Goal: Information Seeking & Learning: Learn about a topic

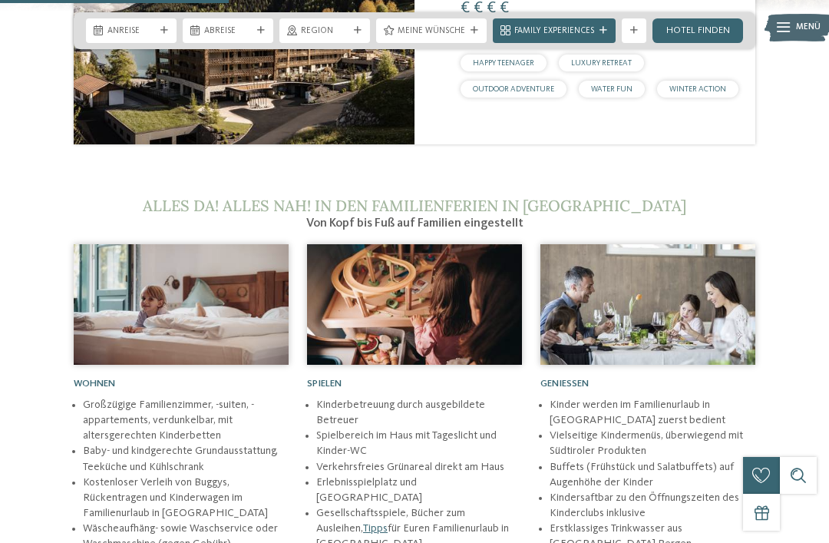
scroll to position [1492, 0]
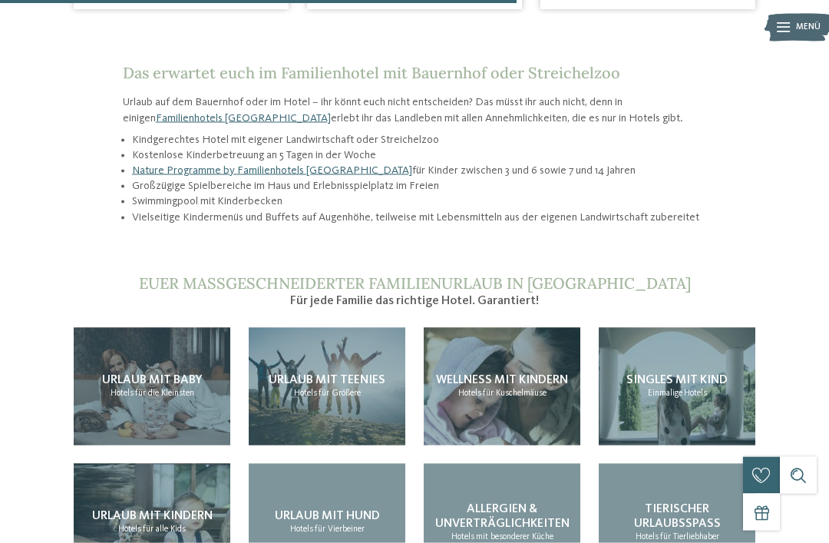
scroll to position [1246, 0]
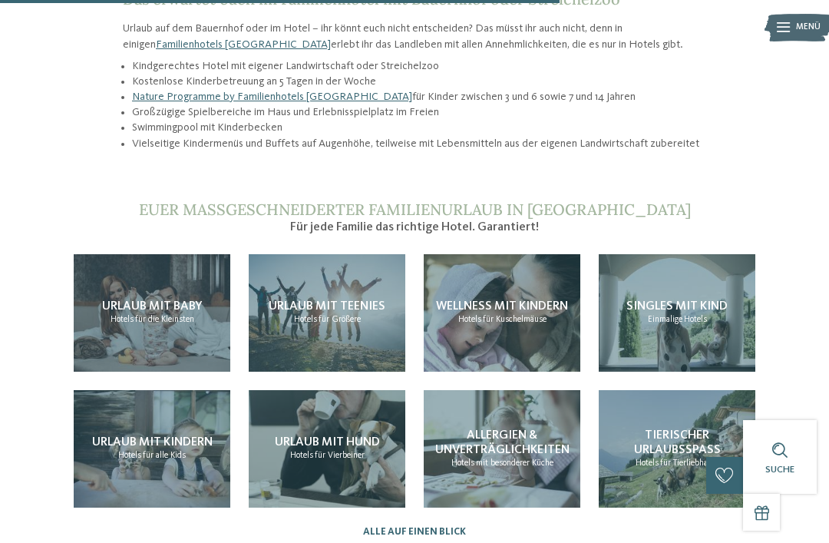
click at [503, 429] on span "Allergien & Unverträglichkeiten" at bounding box center [502, 442] width 134 height 27
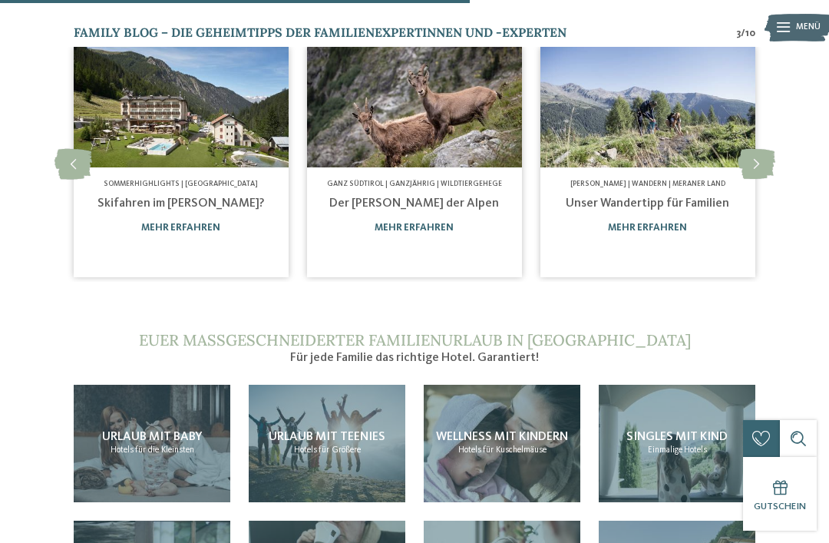
scroll to position [906, 0]
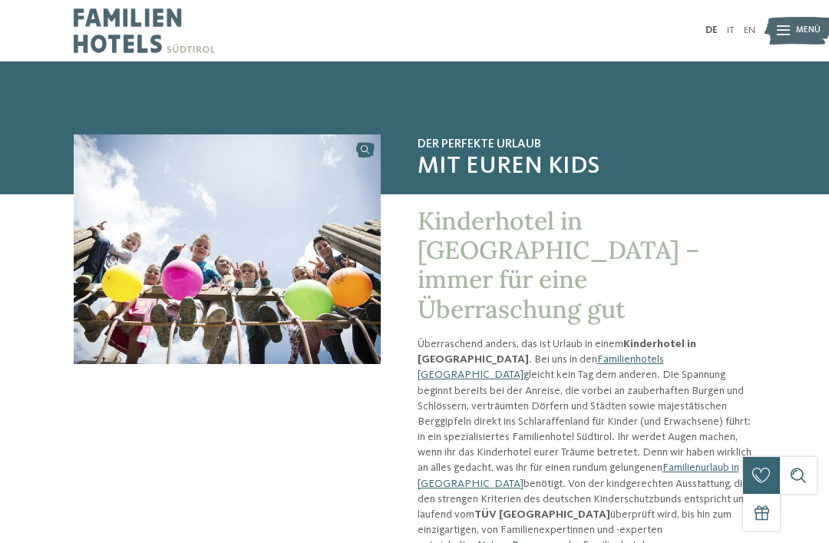
click at [551, 354] on link "Familienhotels [GEOGRAPHIC_DATA]" at bounding box center [541, 367] width 247 height 26
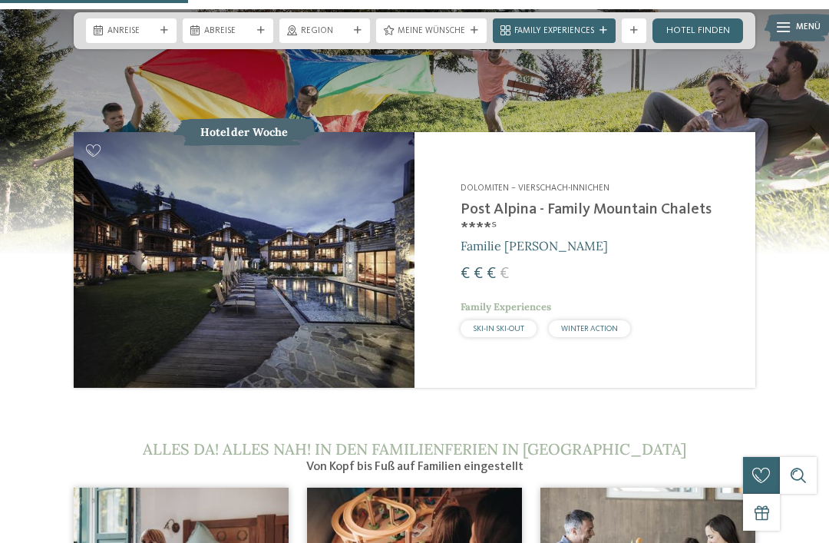
scroll to position [1237, 0]
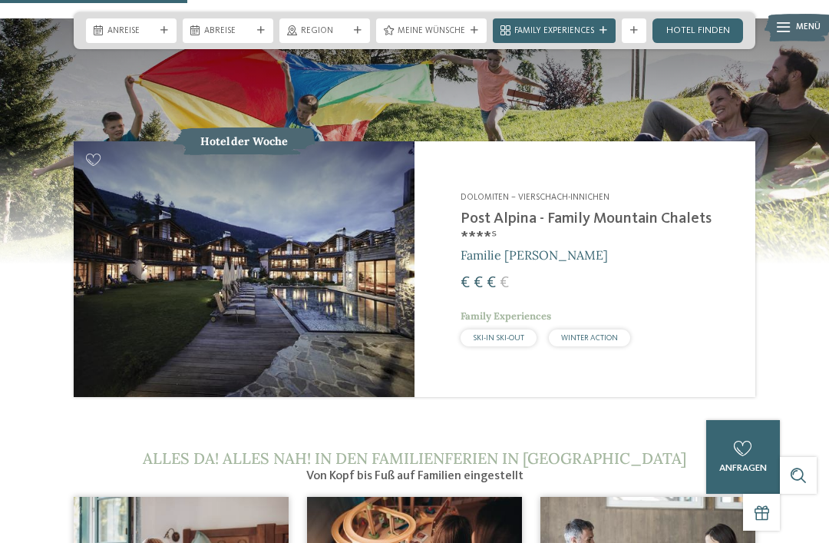
click at [167, 287] on img at bounding box center [244, 269] width 341 height 256
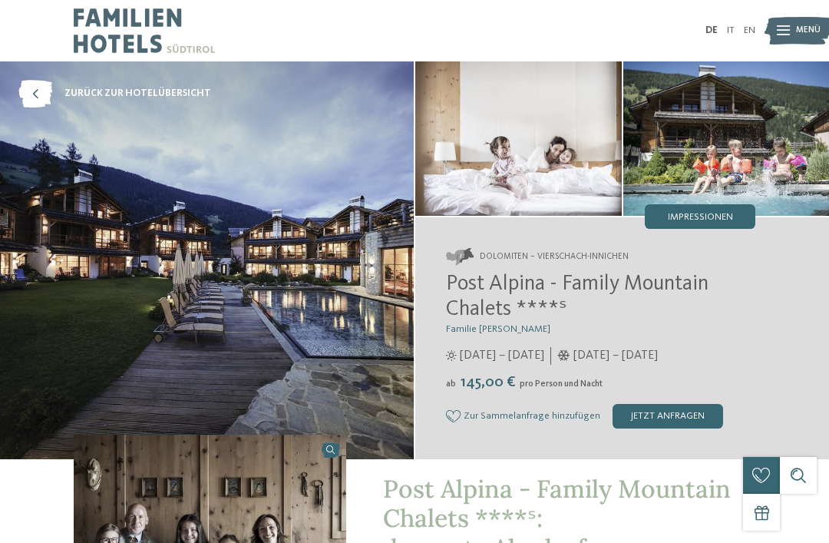
click at [29, 94] on icon at bounding box center [35, 94] width 34 height 28
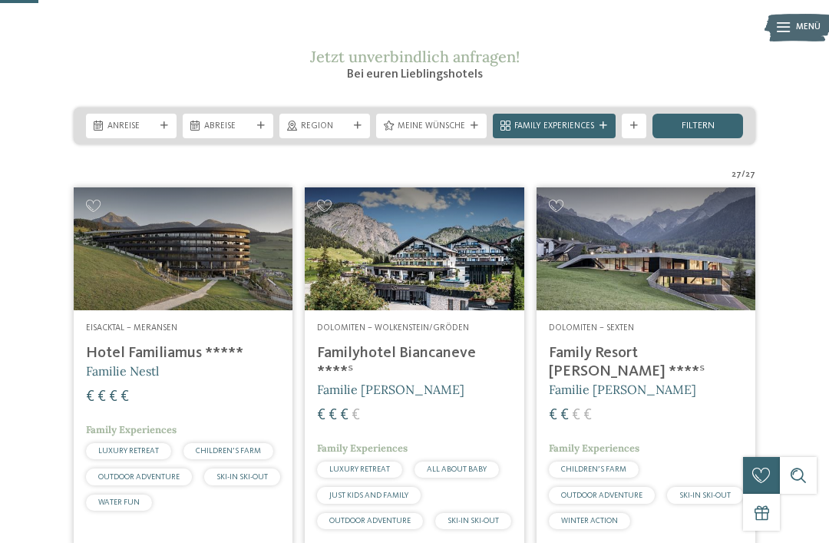
scroll to position [180, 0]
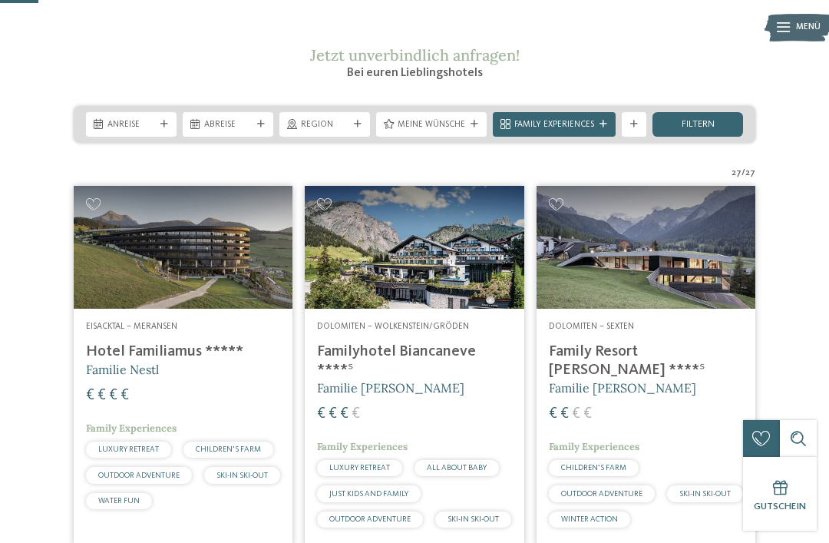
click at [114, 361] on h4 "Hotel Familiamus *****" at bounding box center [183, 352] width 194 height 18
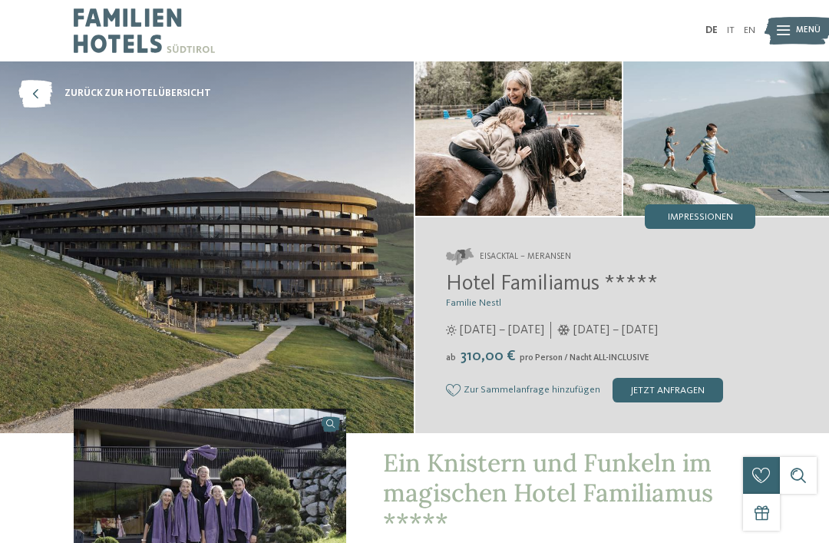
click at [42, 93] on icon at bounding box center [35, 94] width 34 height 28
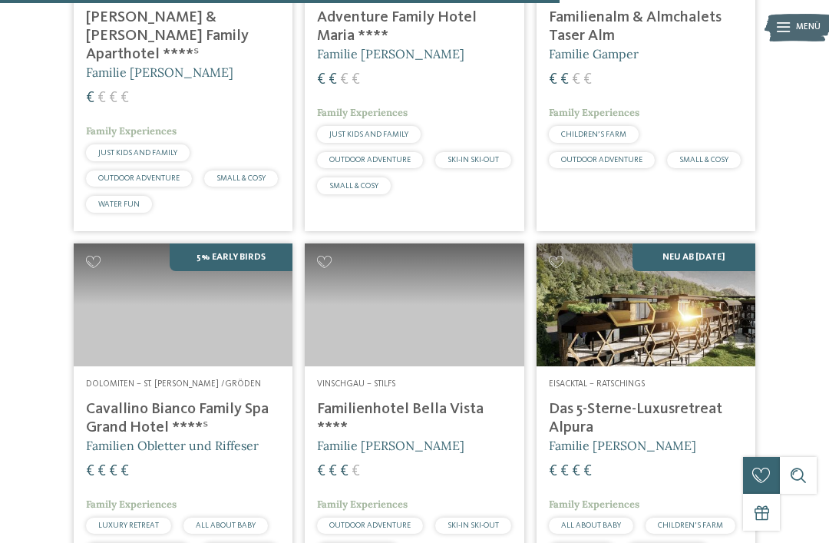
scroll to position [2792, 0]
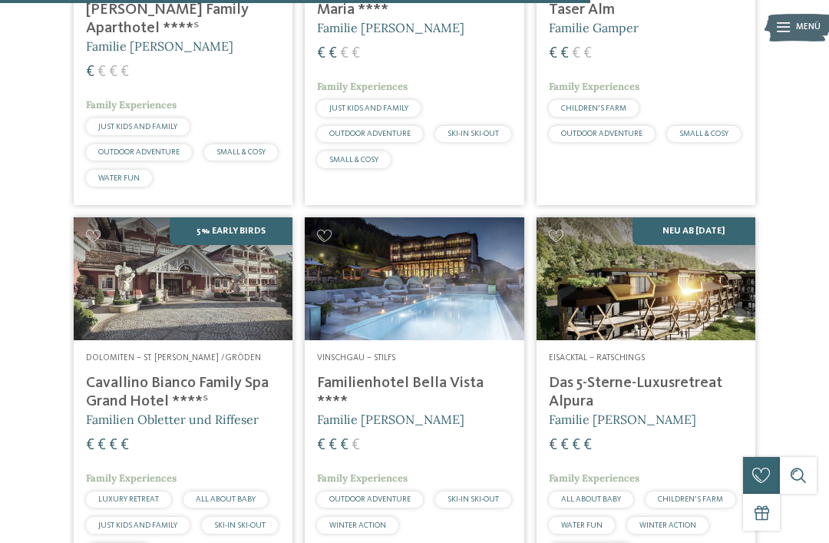
click at [708, 340] on img at bounding box center [646, 278] width 219 height 123
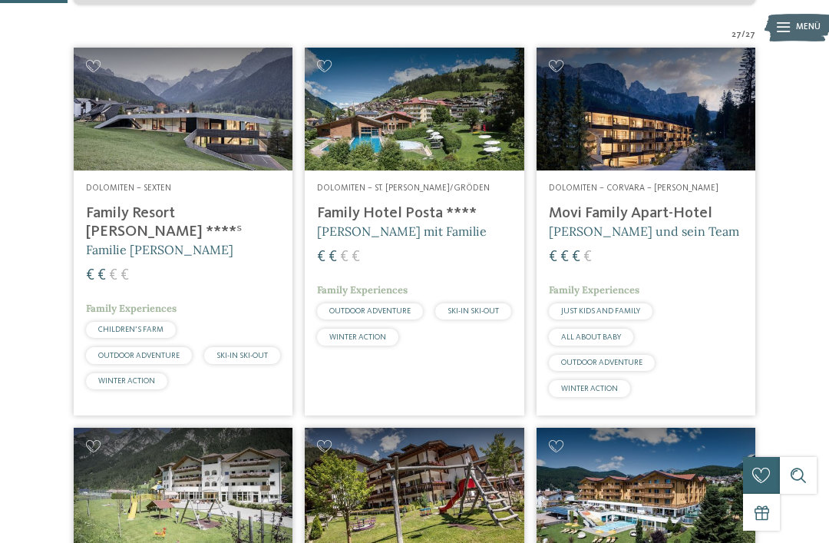
scroll to position [344, 0]
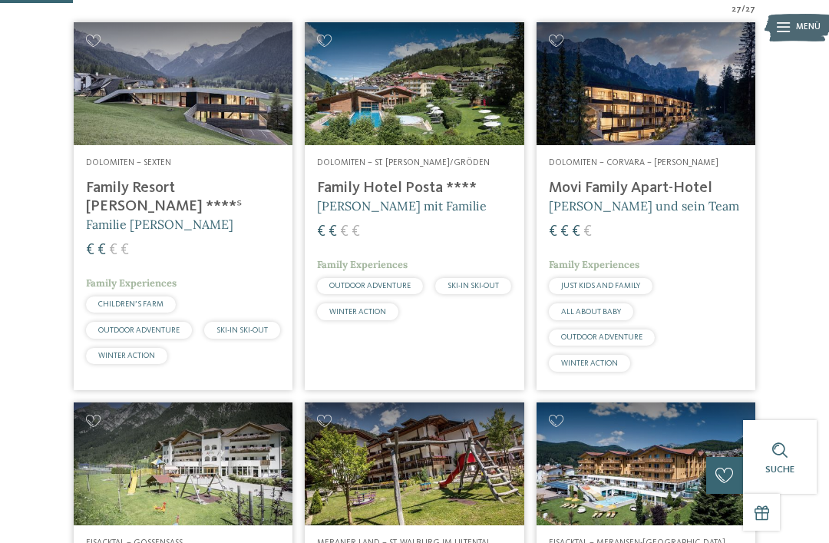
click at [458, 142] on img at bounding box center [414, 83] width 219 height 123
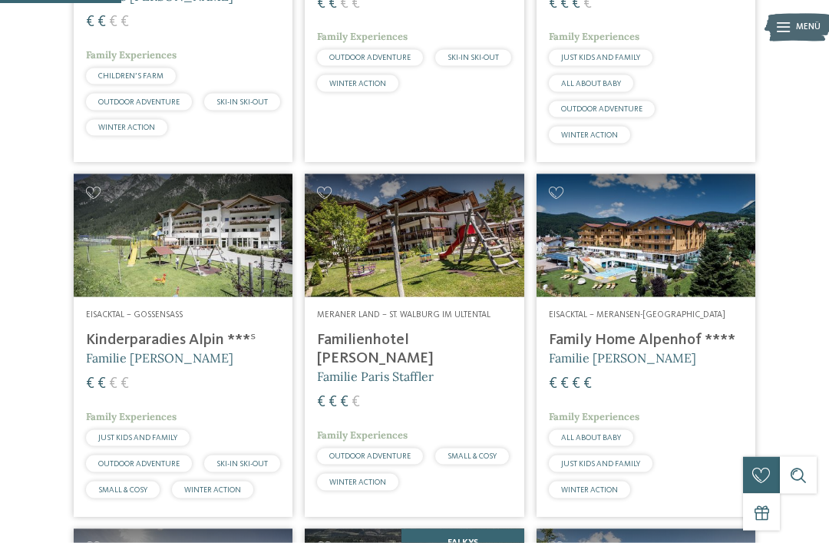
scroll to position [607, 0]
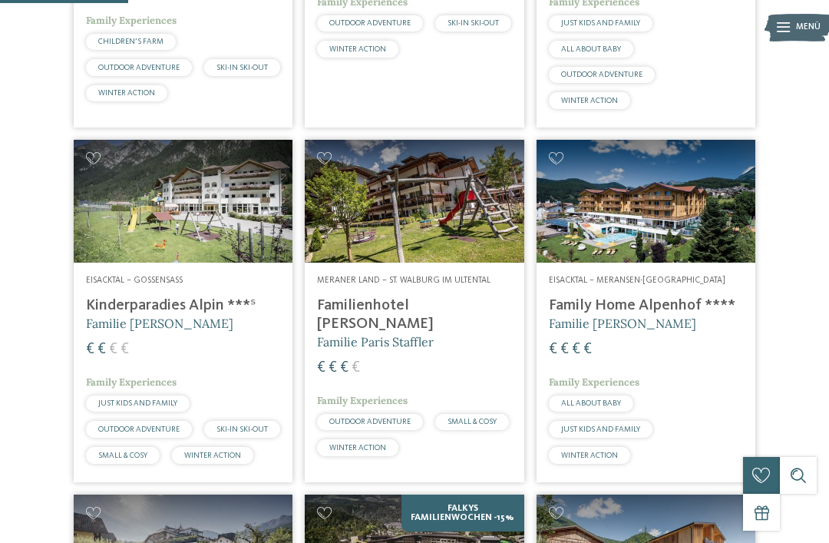
click at [453, 263] on img at bounding box center [414, 201] width 219 height 123
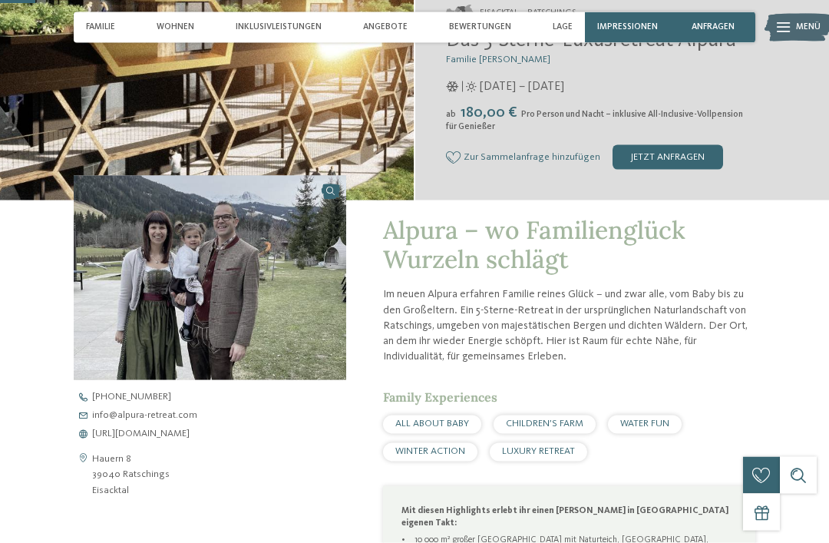
scroll to position [135, 0]
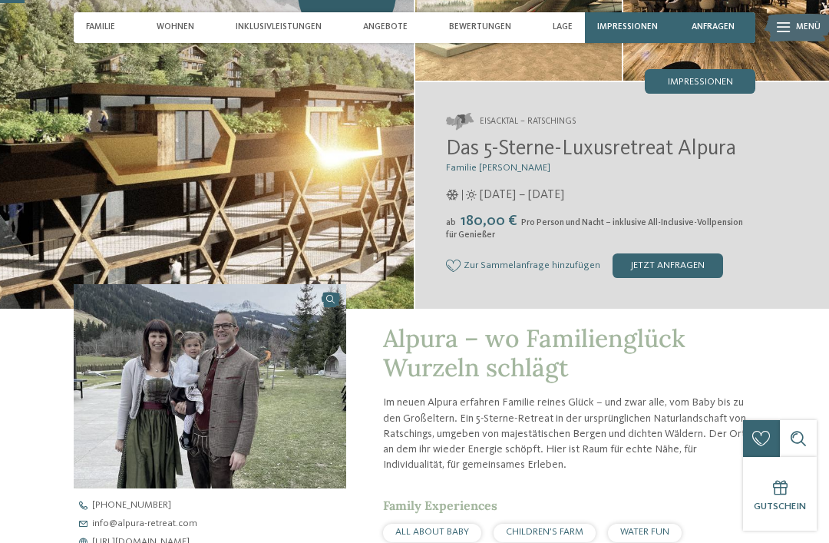
click at [672, 263] on div "jetzt anfragen" at bounding box center [668, 265] width 111 height 25
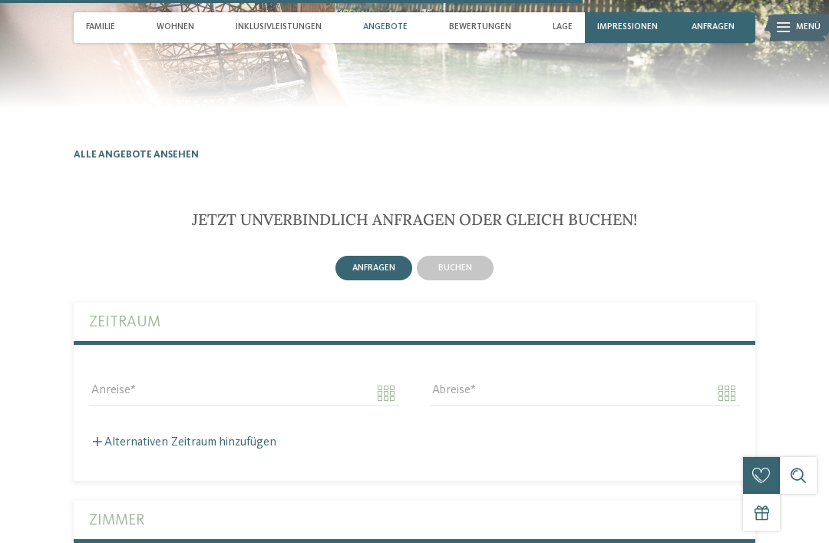
scroll to position [3231, 0]
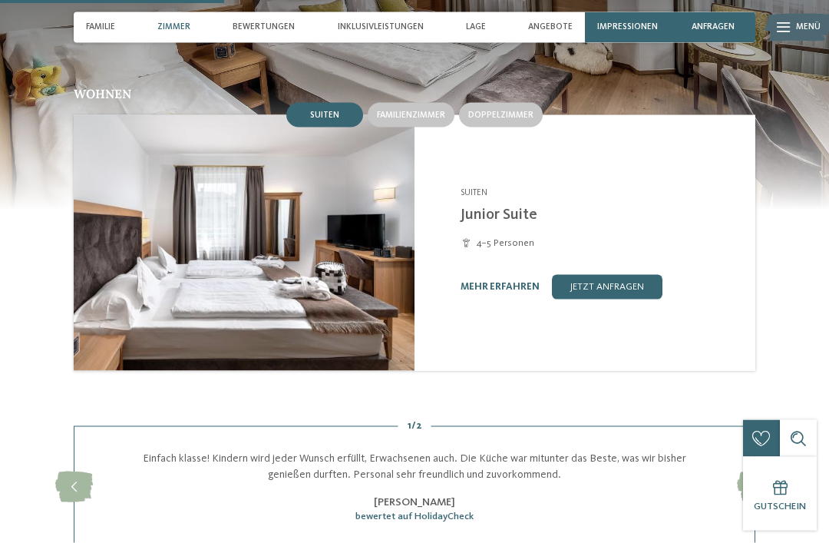
scroll to position [1032, 0]
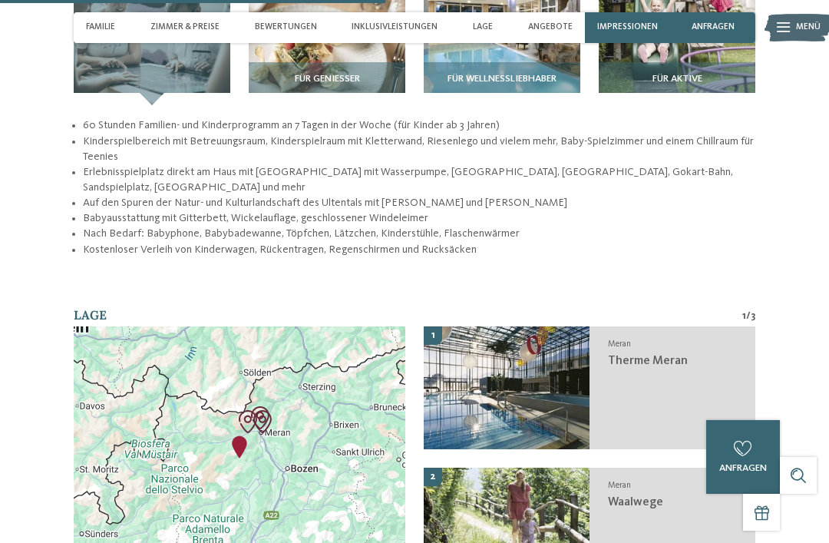
scroll to position [1999, 0]
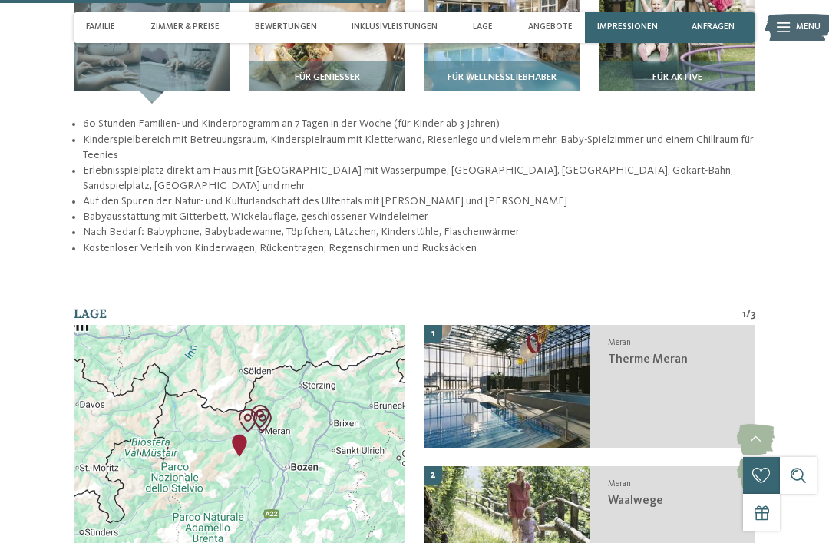
click at [548, 336] on img at bounding box center [507, 386] width 166 height 123
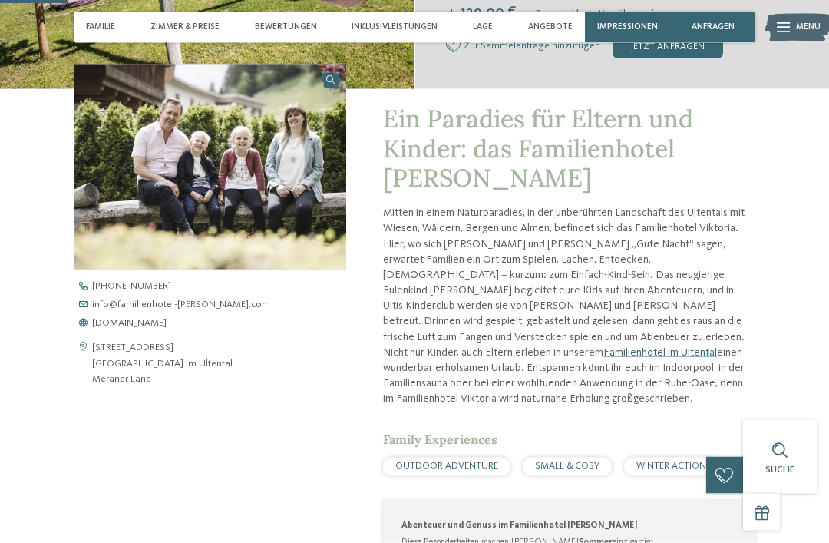
scroll to position [345, 0]
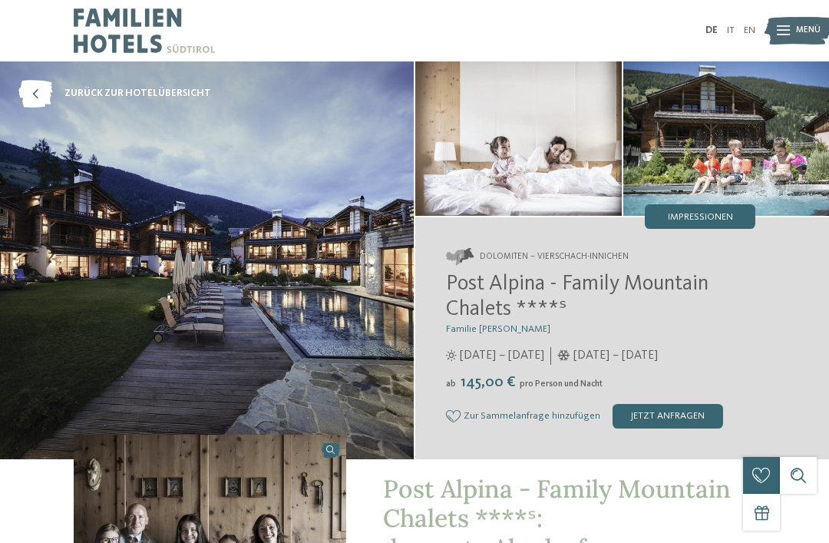
click at [825, 127] on img at bounding box center [727, 138] width 207 height 154
click at [773, 24] on img at bounding box center [799, 31] width 68 height 34
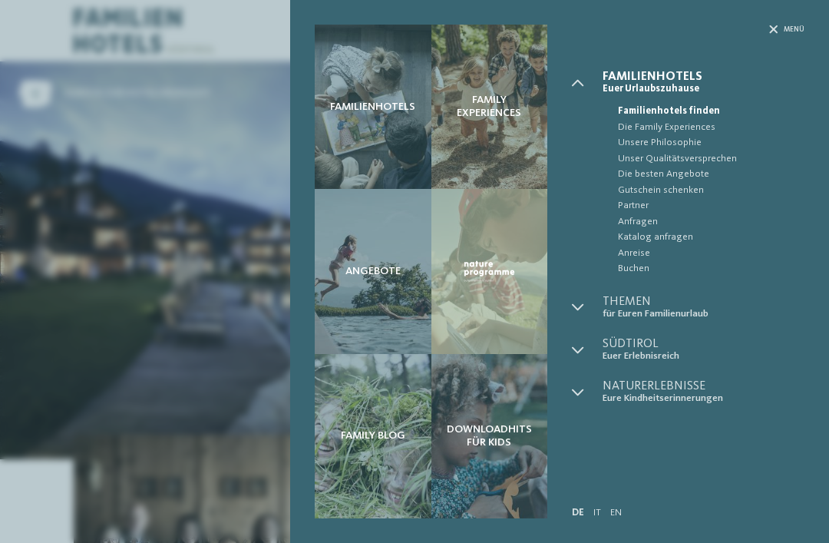
click at [594, 300] on div at bounding box center [587, 308] width 31 height 24
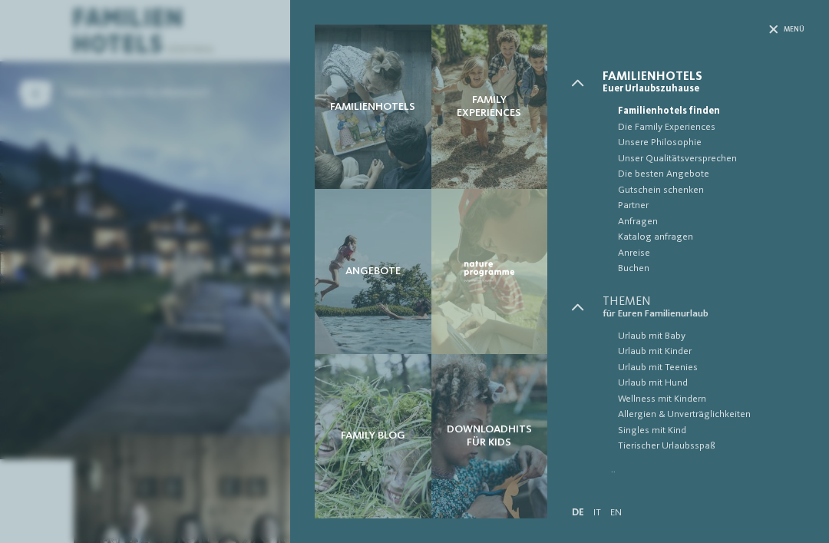
click at [684, 392] on span "Wellness mit Kindern" at bounding box center [711, 399] width 187 height 15
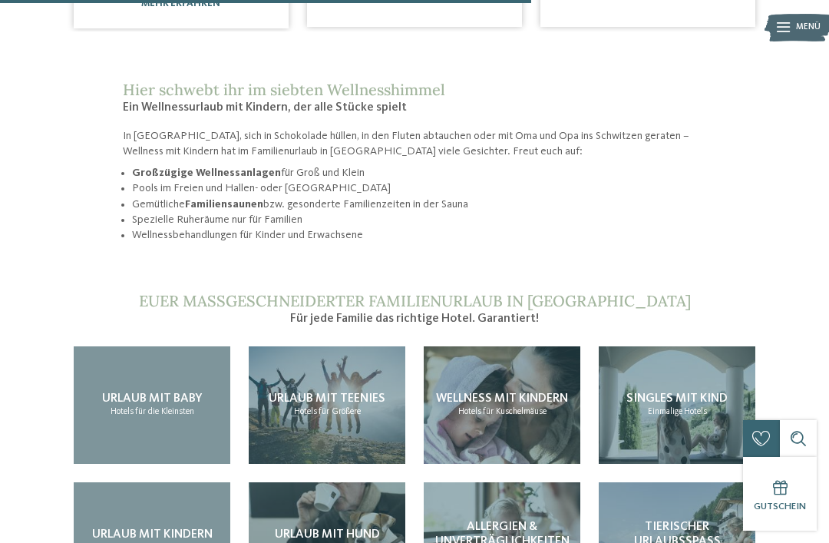
scroll to position [1180, 0]
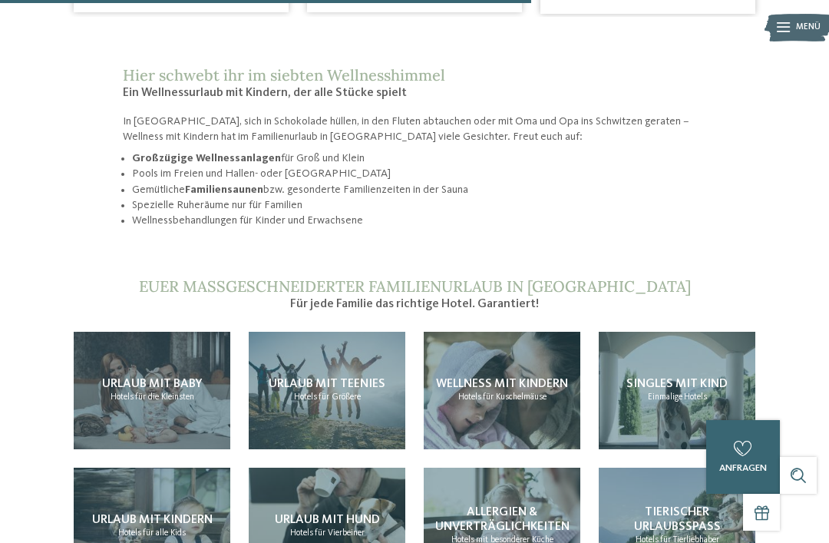
click at [508, 373] on div "Wellness mit Kindern Hotels für Kuschelmäuse" at bounding box center [502, 391] width 157 height 118
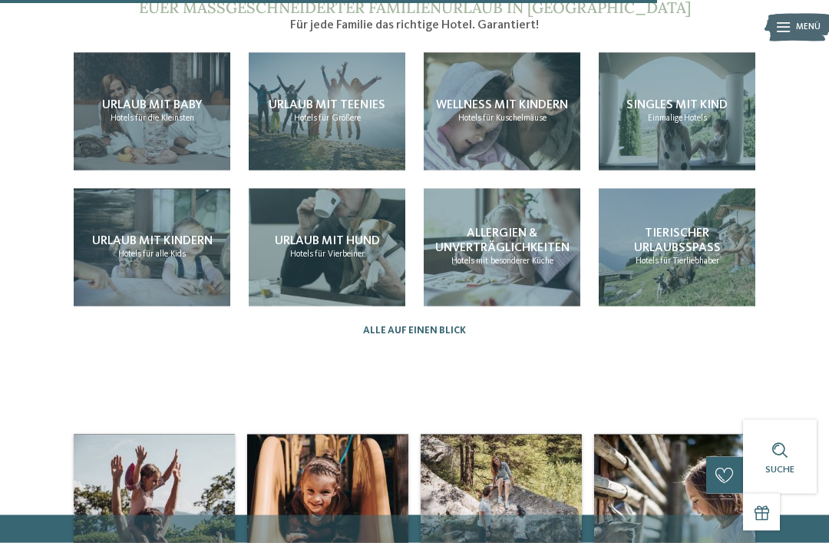
scroll to position [1457, 0]
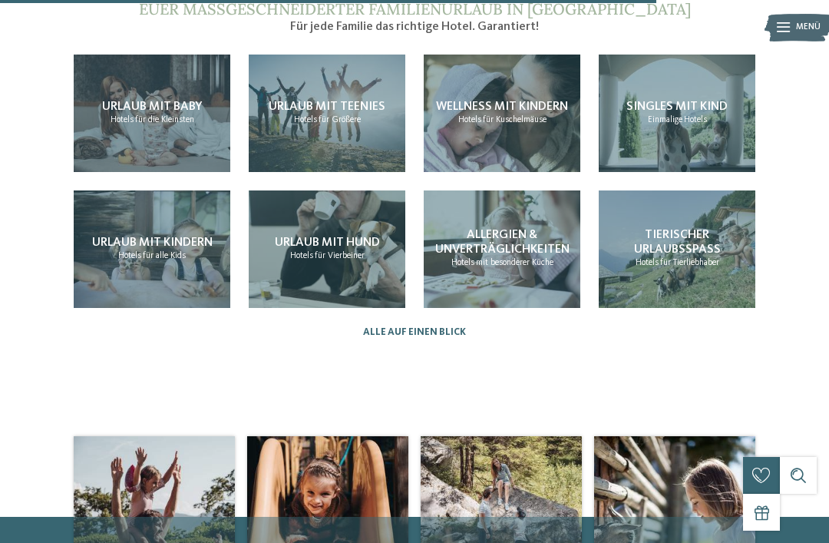
click at [433, 326] on link "Alle auf einen Blick" at bounding box center [414, 332] width 103 height 12
click at [687, 172] on div "Singles mit Kind Einmalige Hotels" at bounding box center [677, 114] width 157 height 118
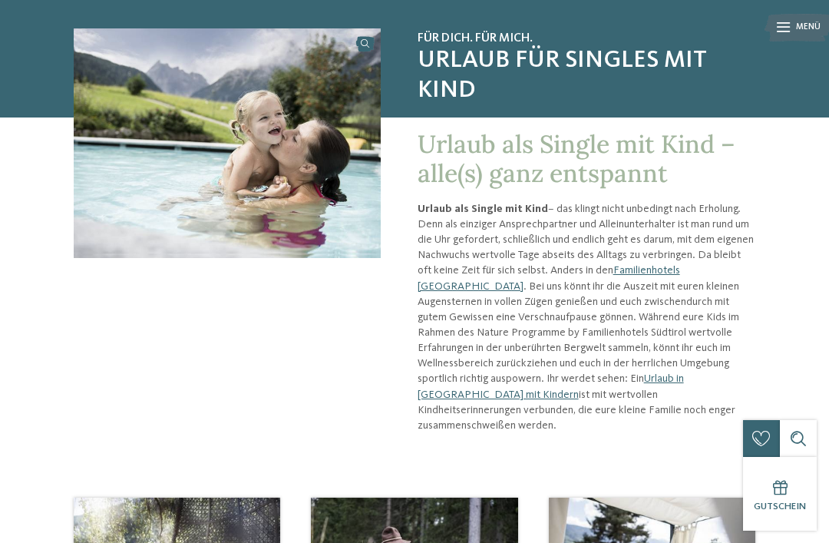
scroll to position [105, 0]
